Goal: Information Seeking & Learning: Learn about a topic

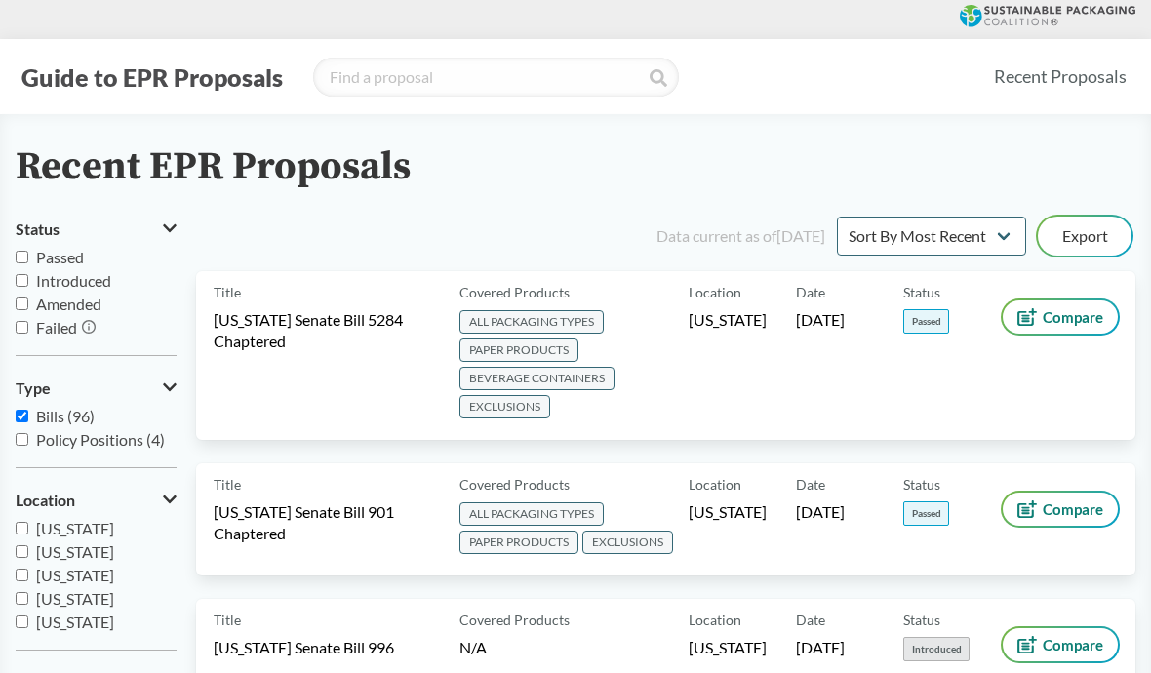
click at [1018, 18] on icon at bounding box center [1048, 16] width 176 height 22
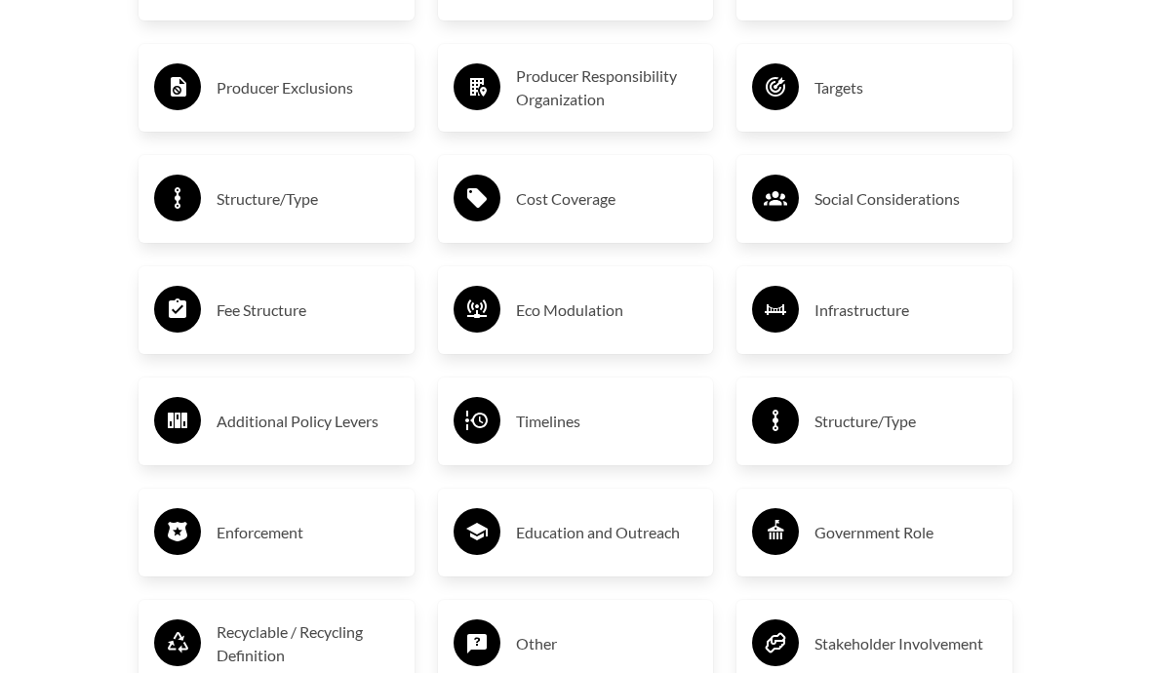
scroll to position [3250, 0]
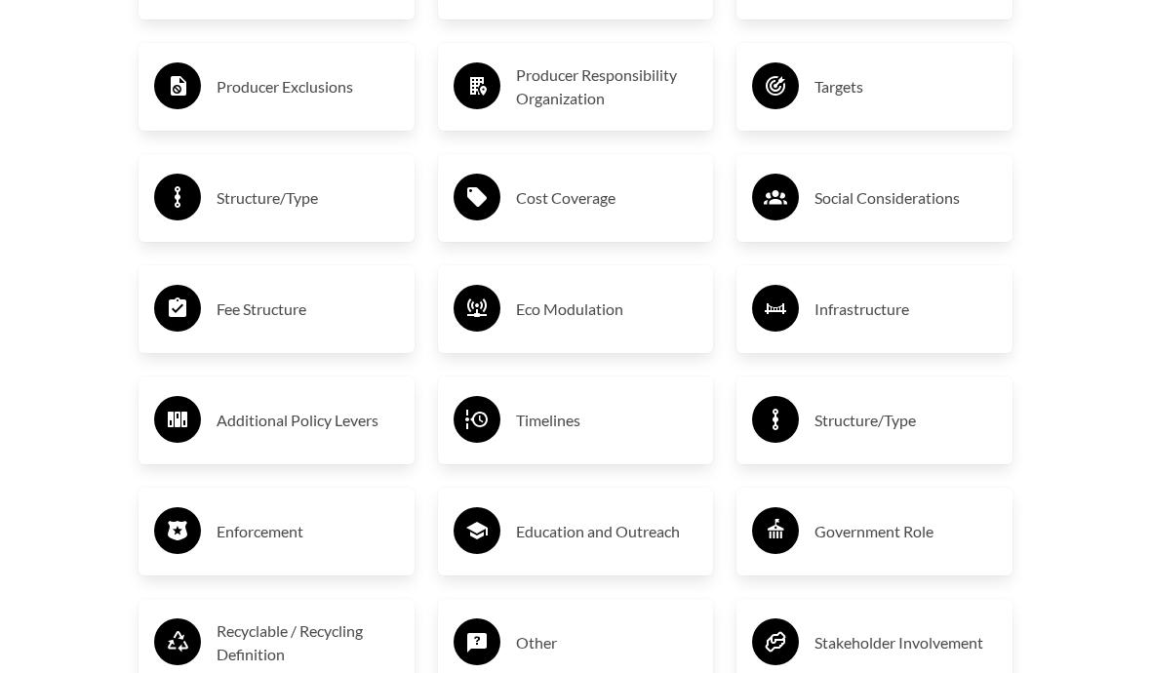
click at [852, 183] on h3 "Social Considerations" at bounding box center [906, 198] width 182 height 31
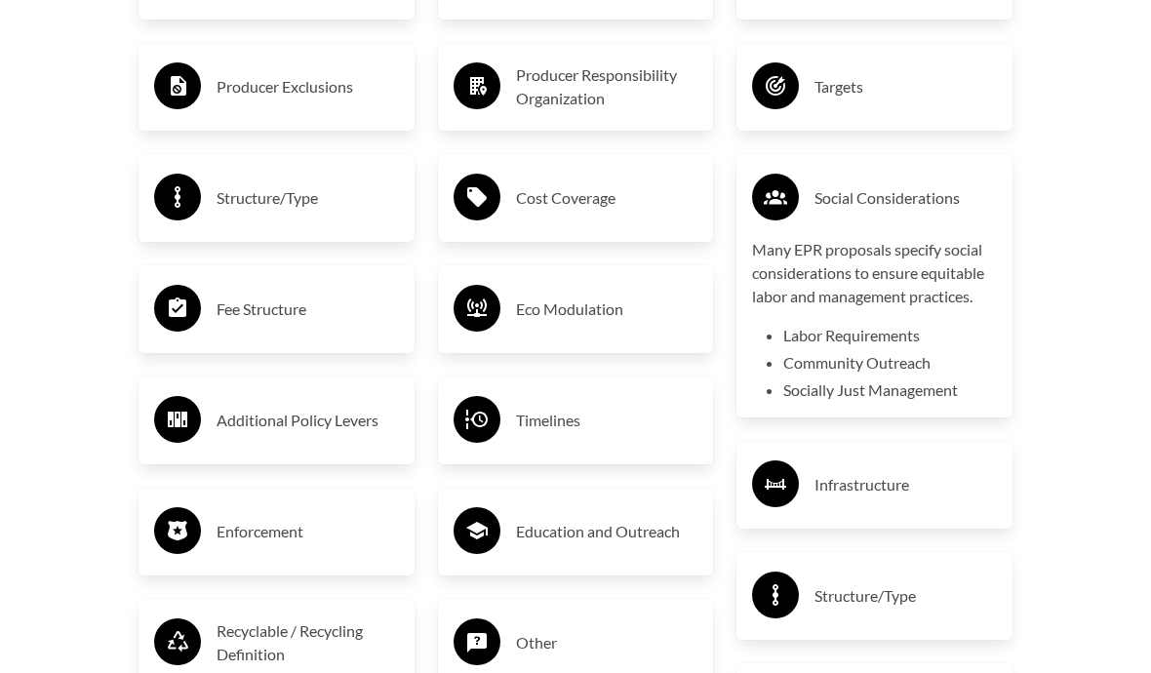
click at [834, 379] on li "Socially Just Management" at bounding box center [890, 390] width 214 height 23
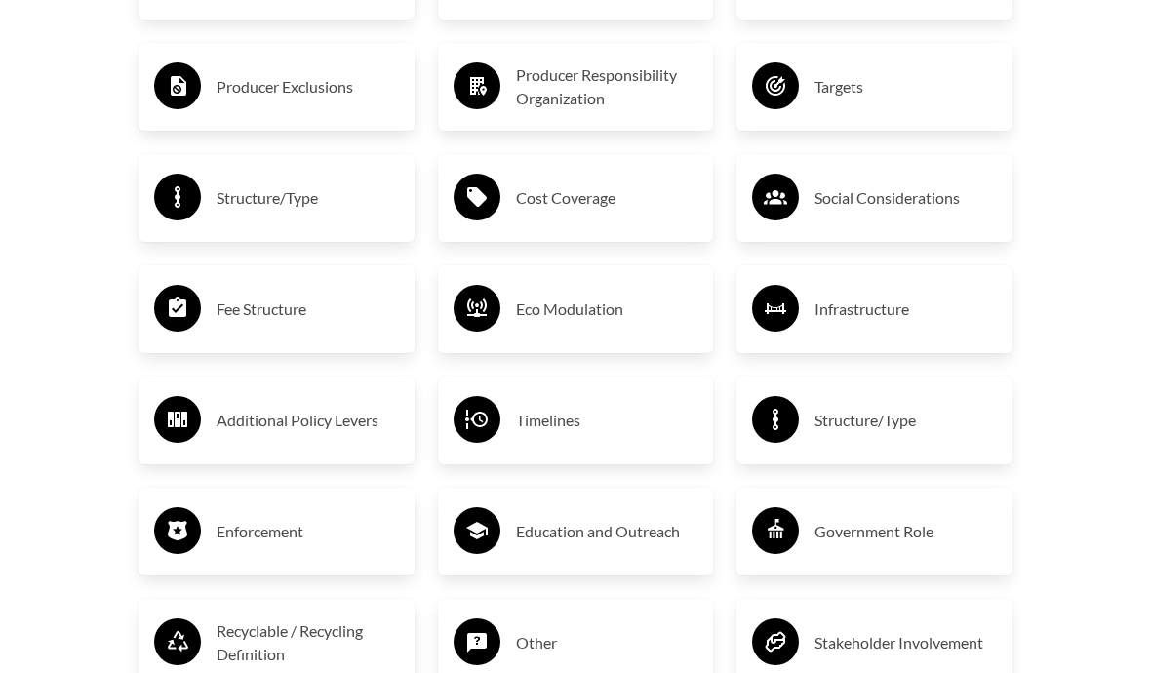
click at [818, 299] on h3 "Infrastructure" at bounding box center [906, 309] width 182 height 31
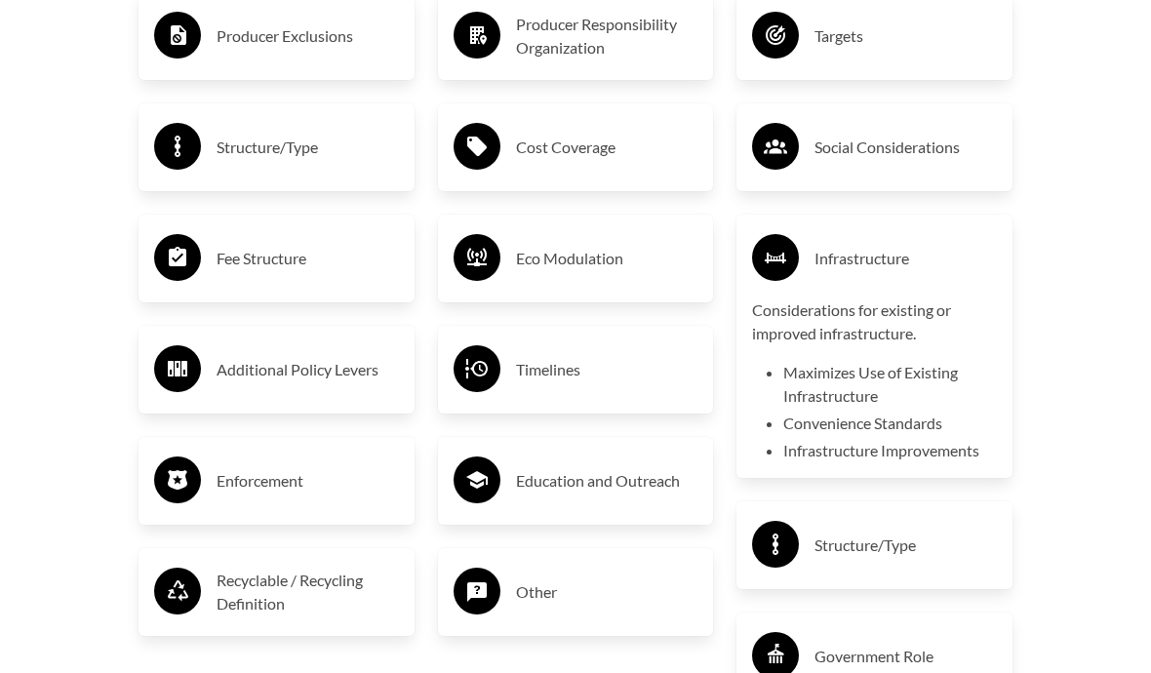
scroll to position [3300, 0]
click at [247, 143] on h3 "Structure/Type" at bounding box center [308, 148] width 182 height 31
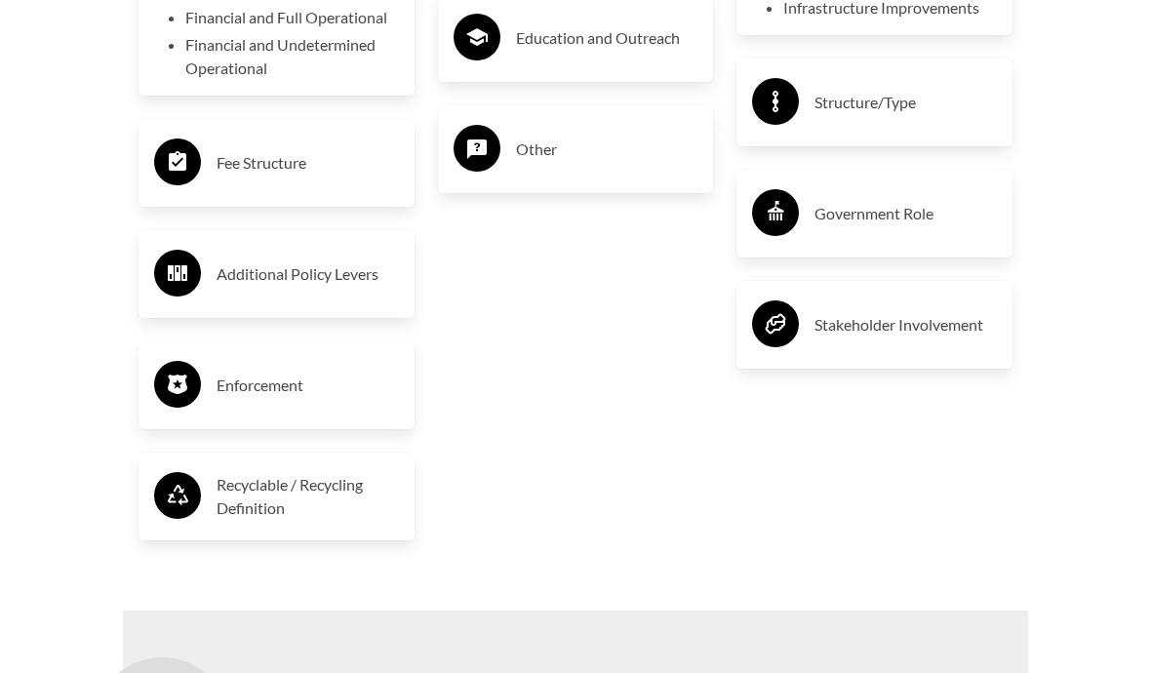
scroll to position [3744, 0]
click at [227, 155] on h3 "Fee Structure" at bounding box center [308, 162] width 182 height 31
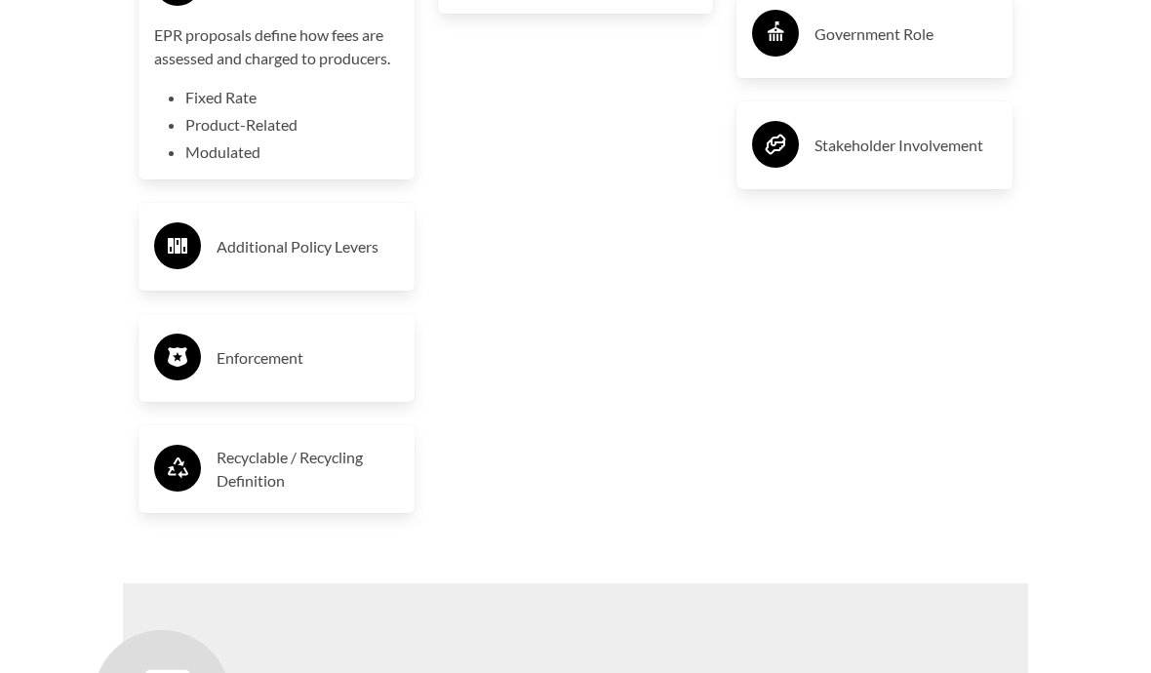
scroll to position [3927, 0]
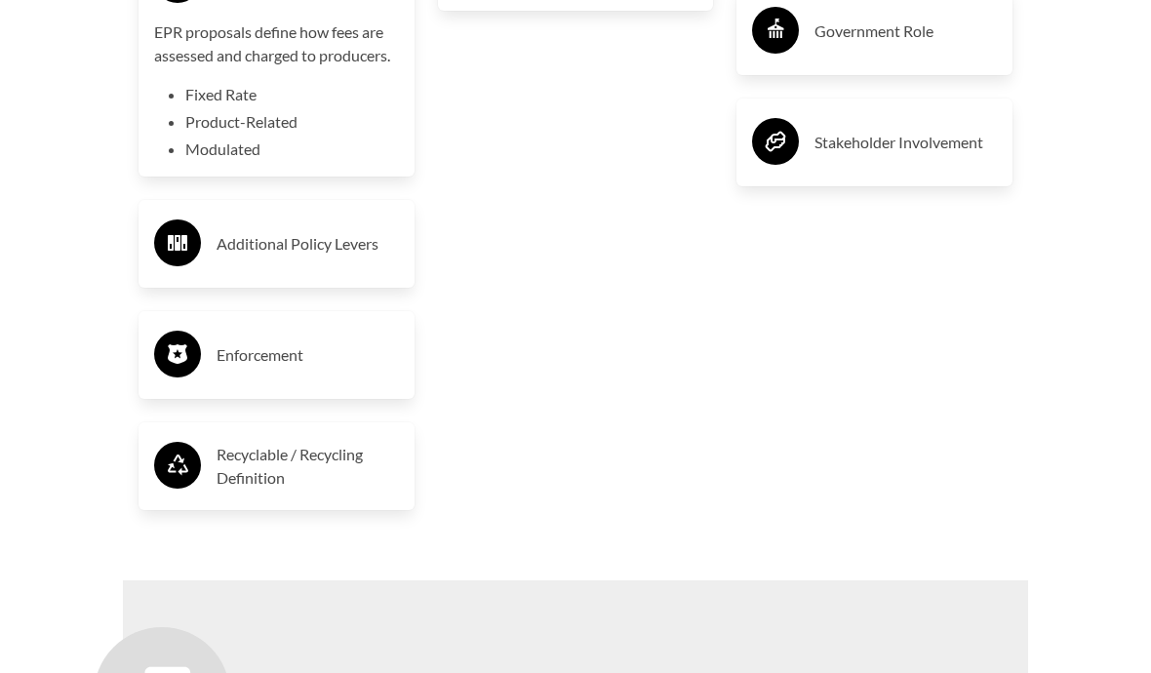
click at [245, 228] on h3 "Additional Policy Levers" at bounding box center [308, 243] width 182 height 31
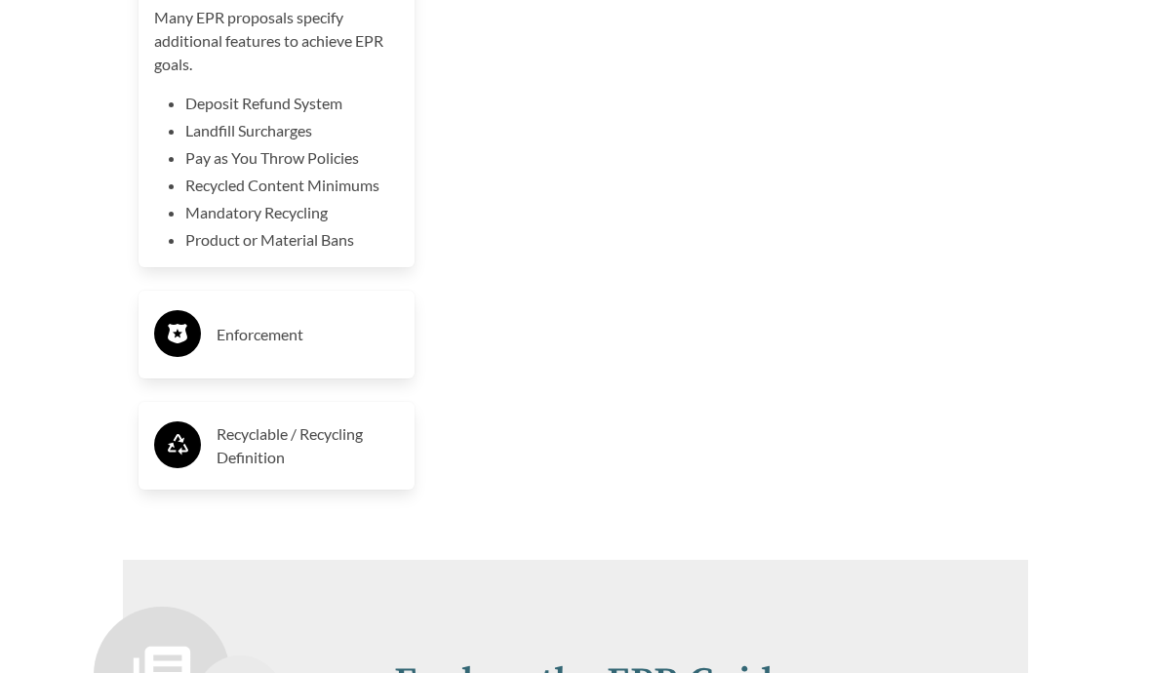
scroll to position [4205, 0]
click at [230, 146] on li "Pay as You Throw Policies" at bounding box center [292, 157] width 214 height 23
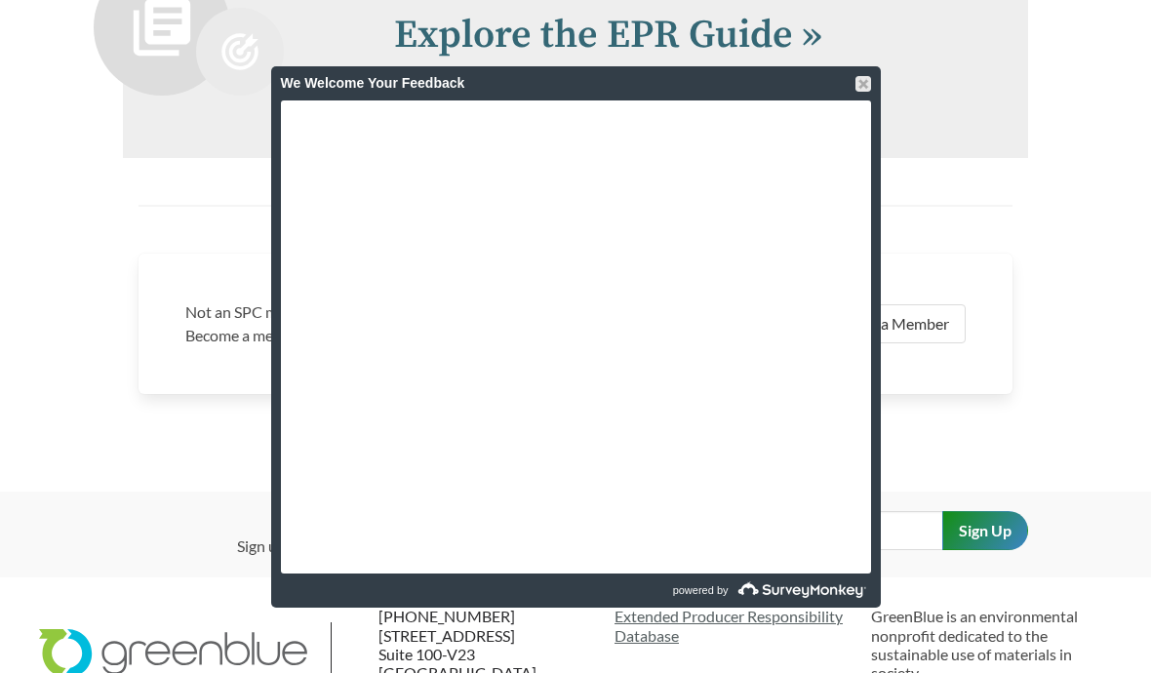
scroll to position [4604, 0]
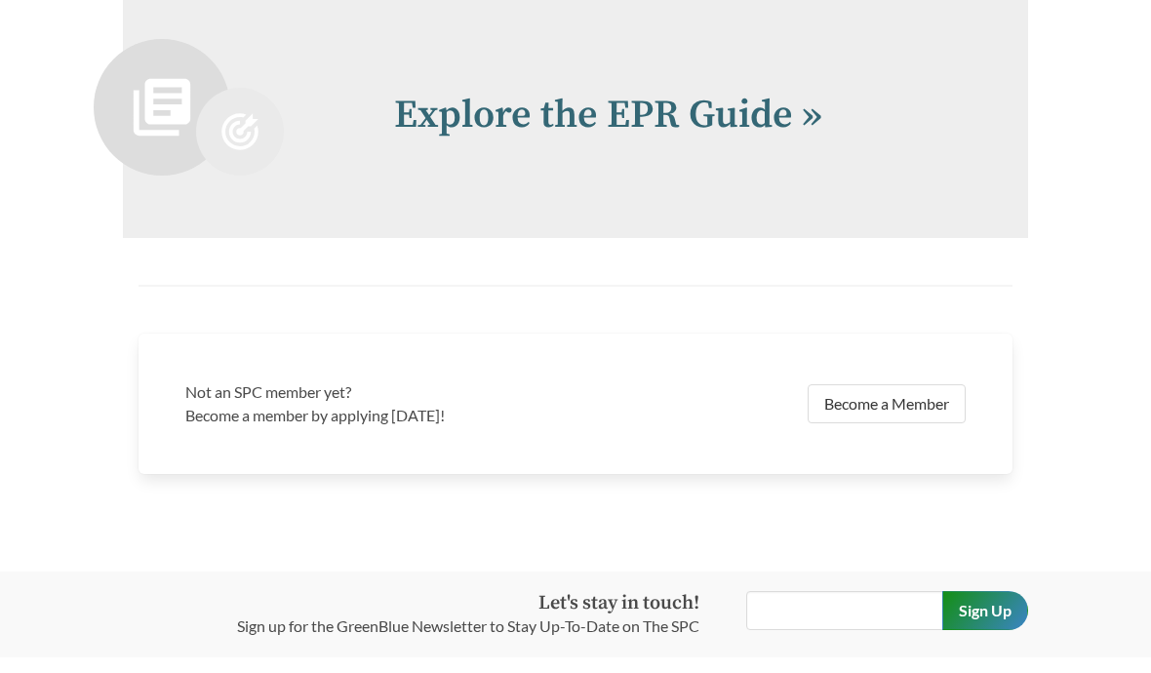
scroll to position [4050, 0]
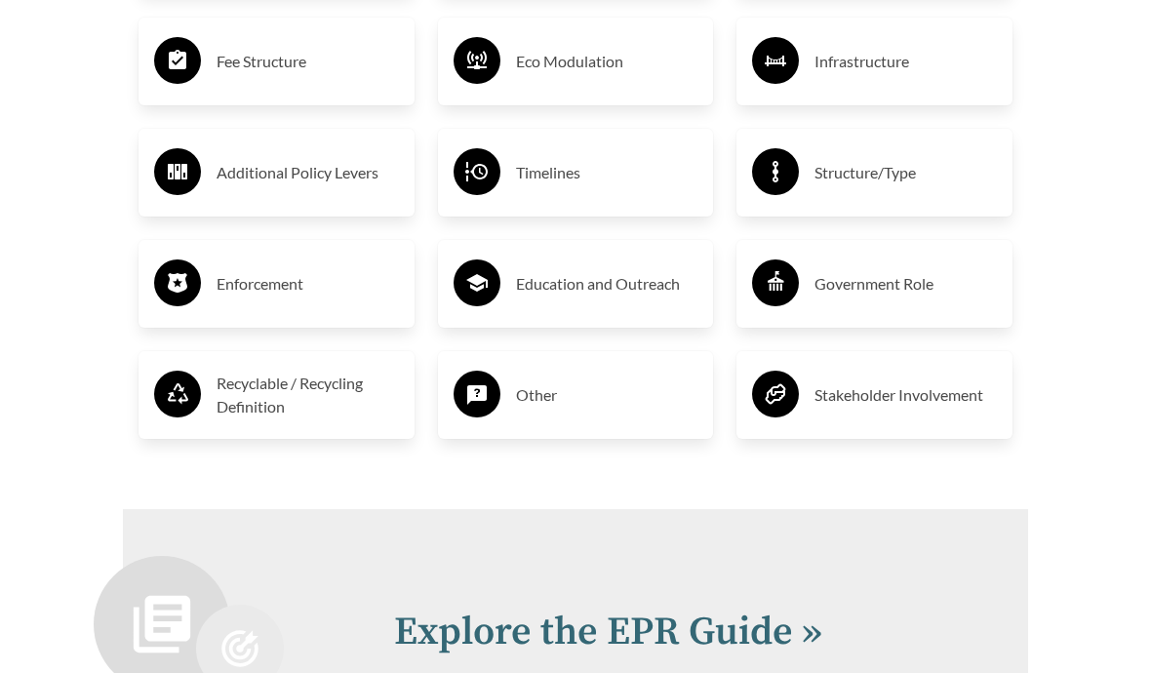
click at [240, 269] on h3 "Enforcement" at bounding box center [308, 284] width 182 height 31
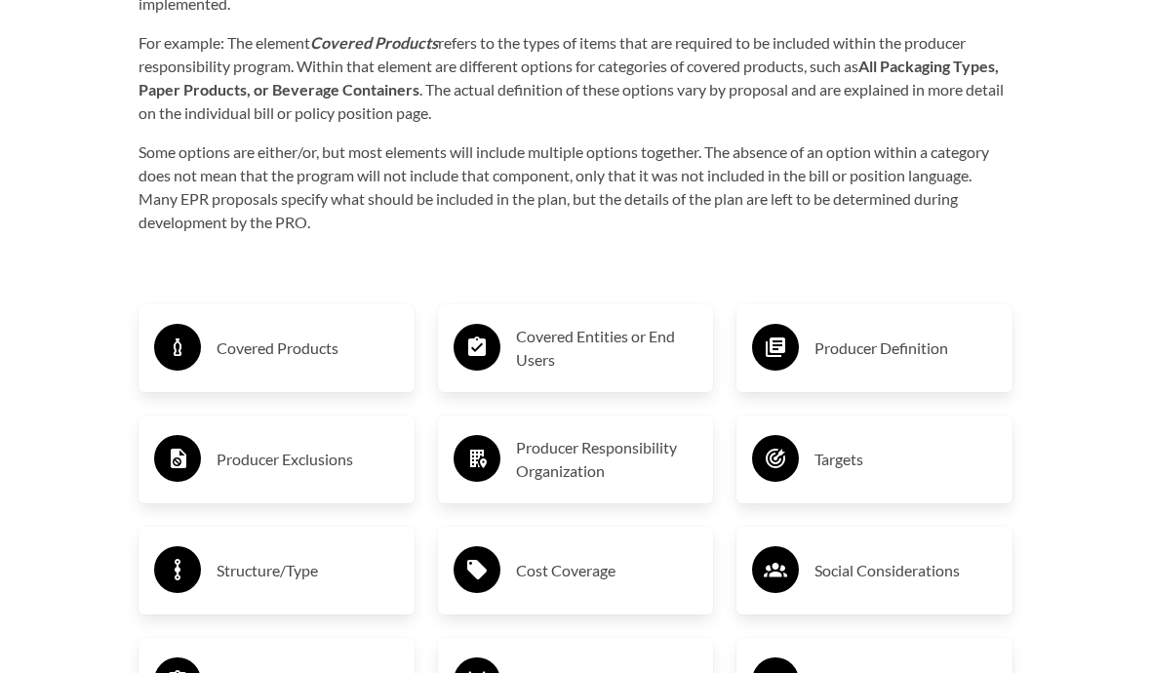
scroll to position [2870, 0]
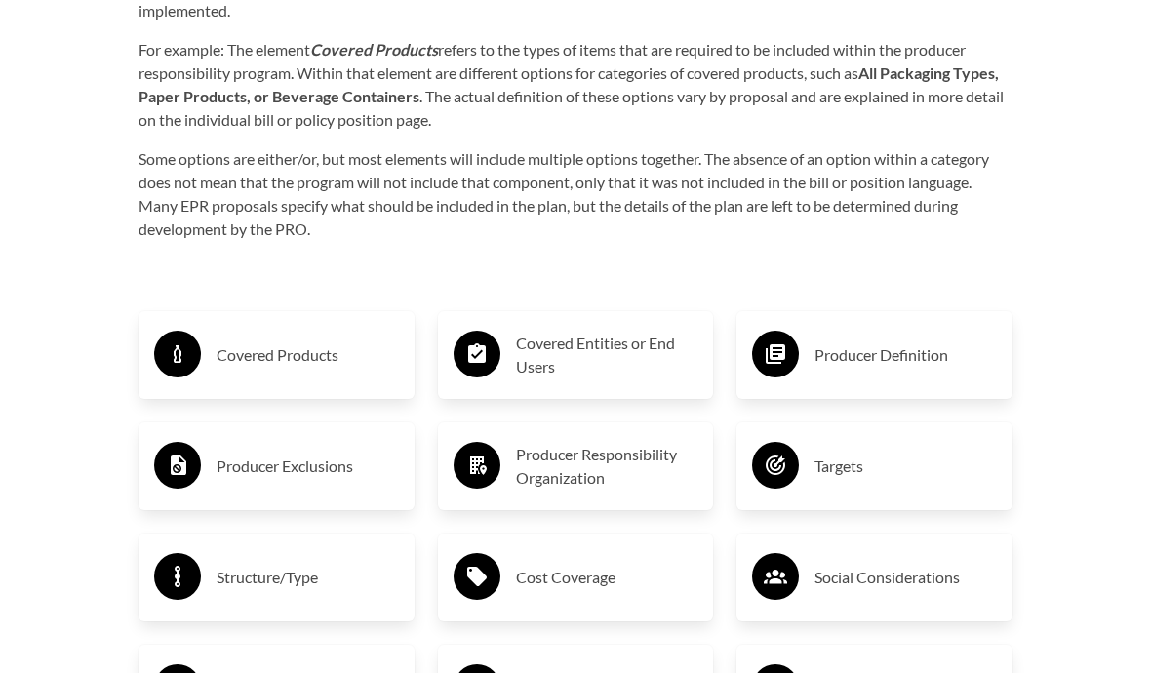
click at [275, 453] on h3 "Producer Exclusions" at bounding box center [308, 467] width 182 height 31
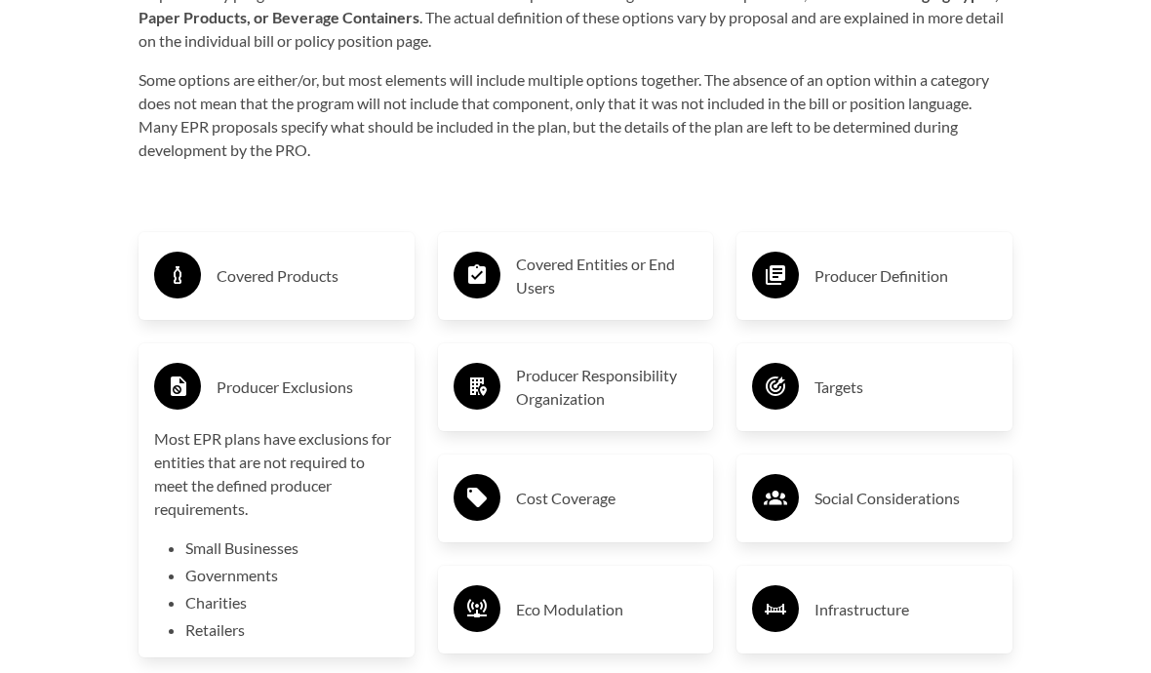
scroll to position [2929, 0]
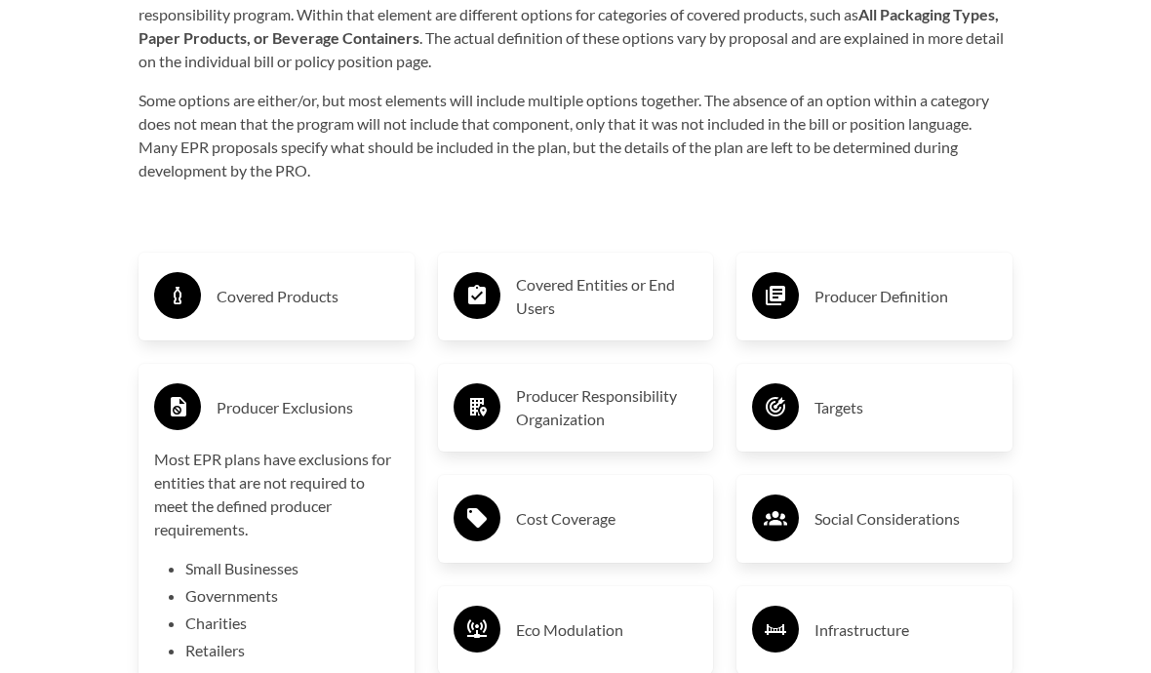
click at [251, 288] on h3 "Covered Products" at bounding box center [308, 297] width 182 height 31
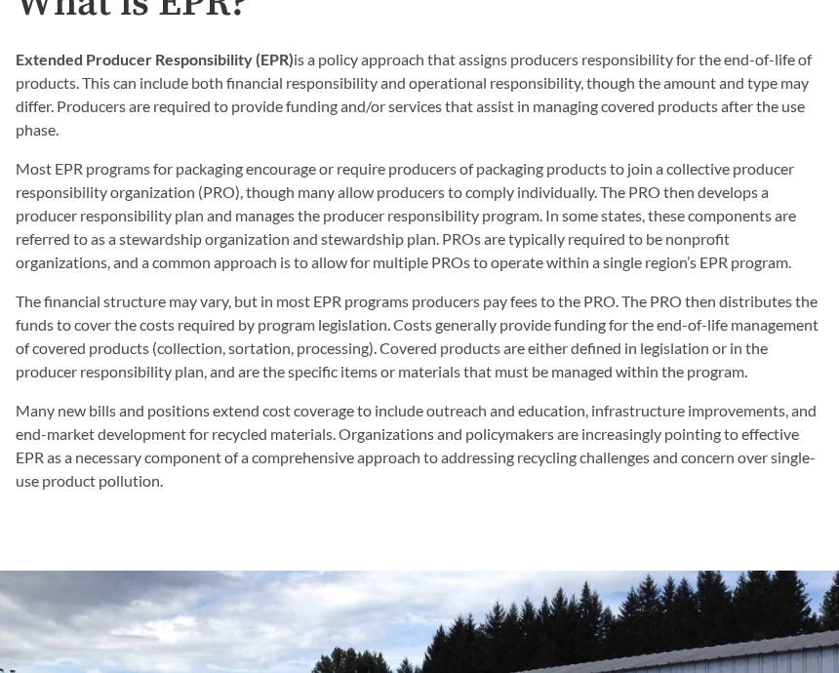
scroll to position [1267, 0]
